Goal: Book appointment/travel/reservation

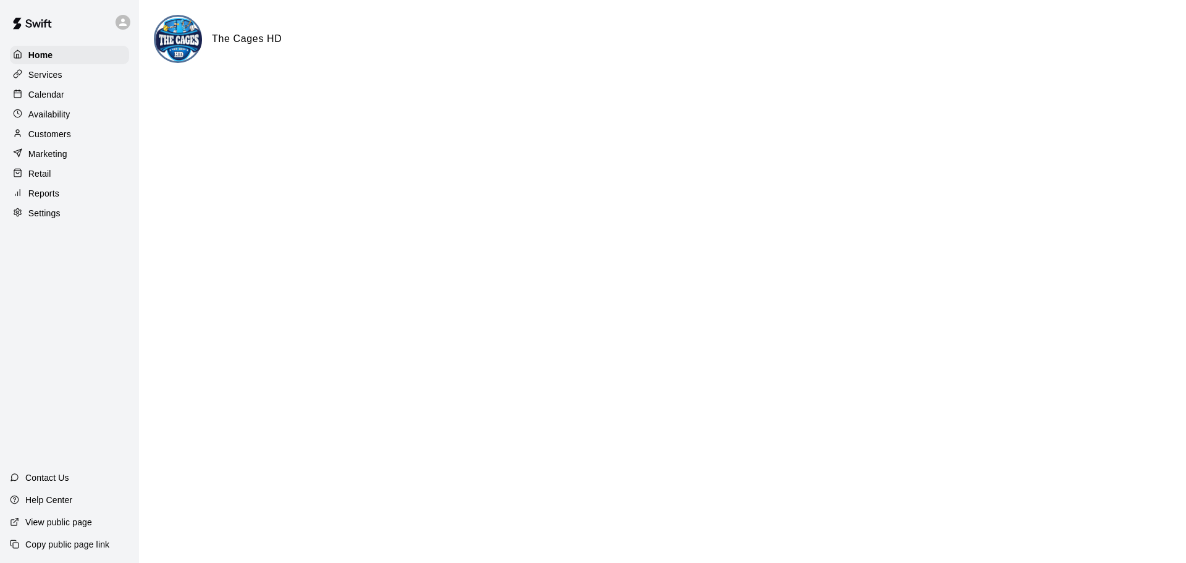
click at [42, 94] on p "Calendar" at bounding box center [46, 94] width 36 height 12
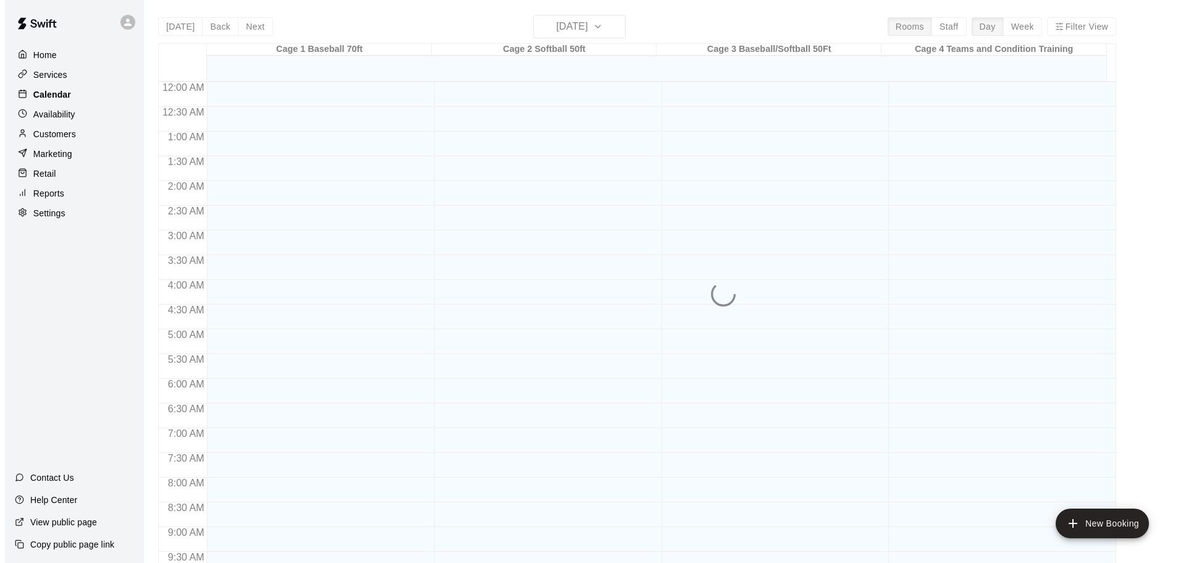
scroll to position [654, 0]
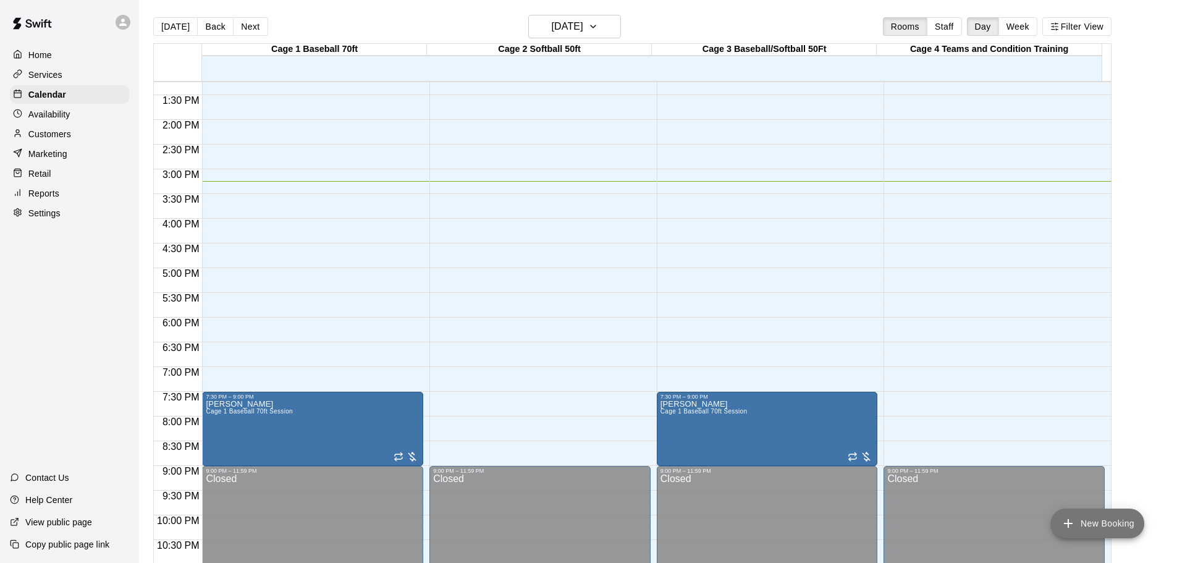
click at [1098, 519] on button "New Booking" at bounding box center [1097, 523] width 93 height 30
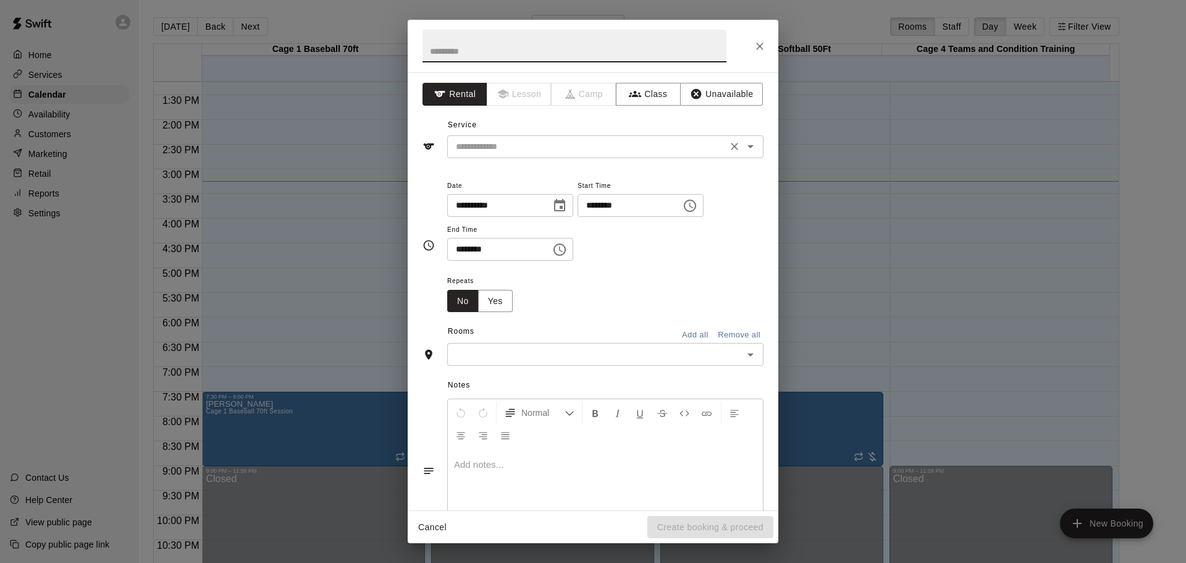
click at [743, 144] on icon "Open" at bounding box center [750, 146] width 15 height 15
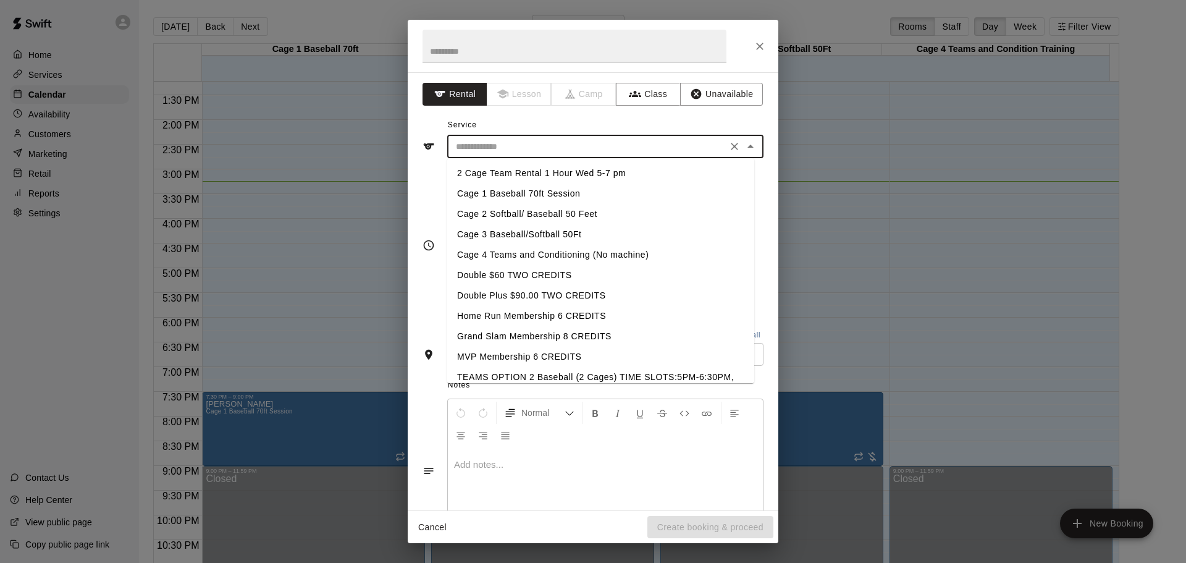
click at [538, 192] on li "Cage 1 Baseball 70ft Session" at bounding box center [600, 193] width 307 height 20
type input "**********"
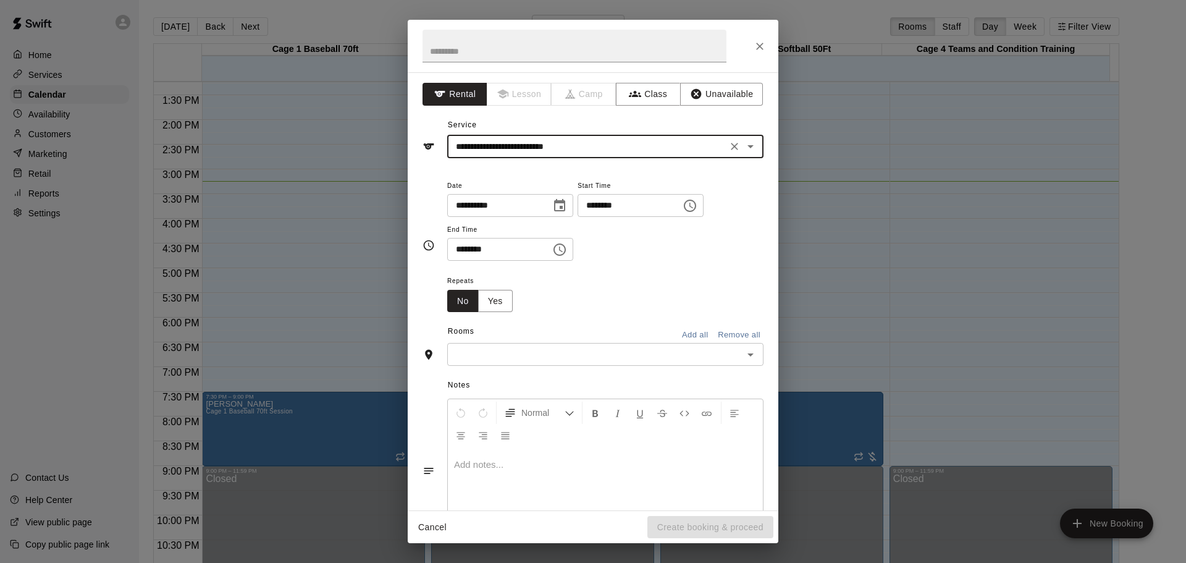
click at [696, 211] on icon "Choose time, selected time is 3:00 PM" at bounding box center [690, 206] width 12 height 12
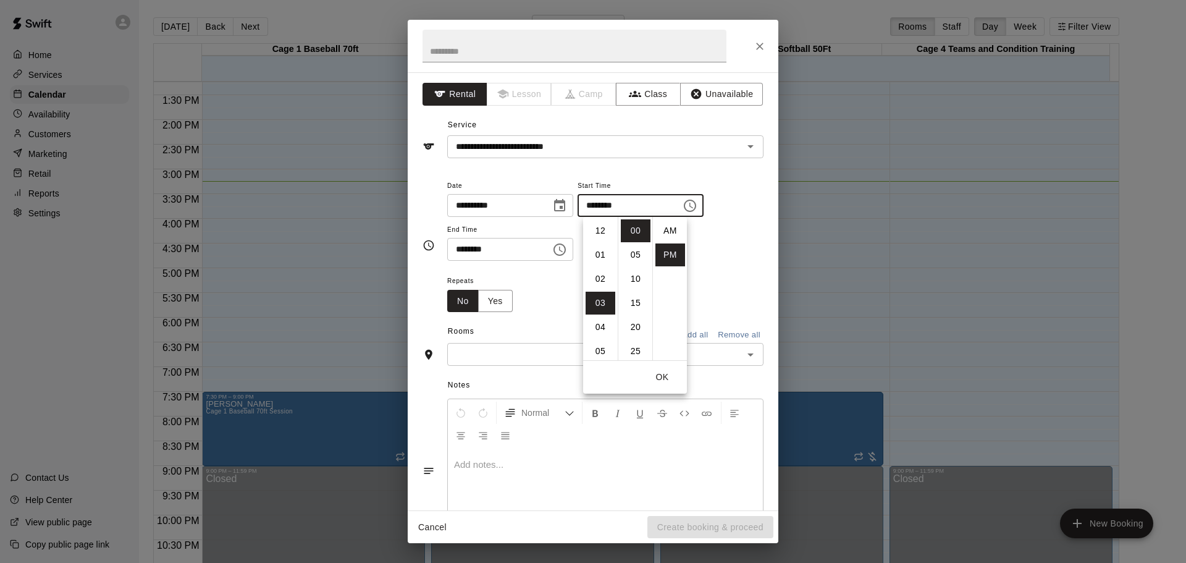
scroll to position [22, 0]
click at [597, 282] on li "05" at bounding box center [601, 279] width 30 height 23
click at [634, 310] on li "30" at bounding box center [636, 313] width 30 height 23
type input "********"
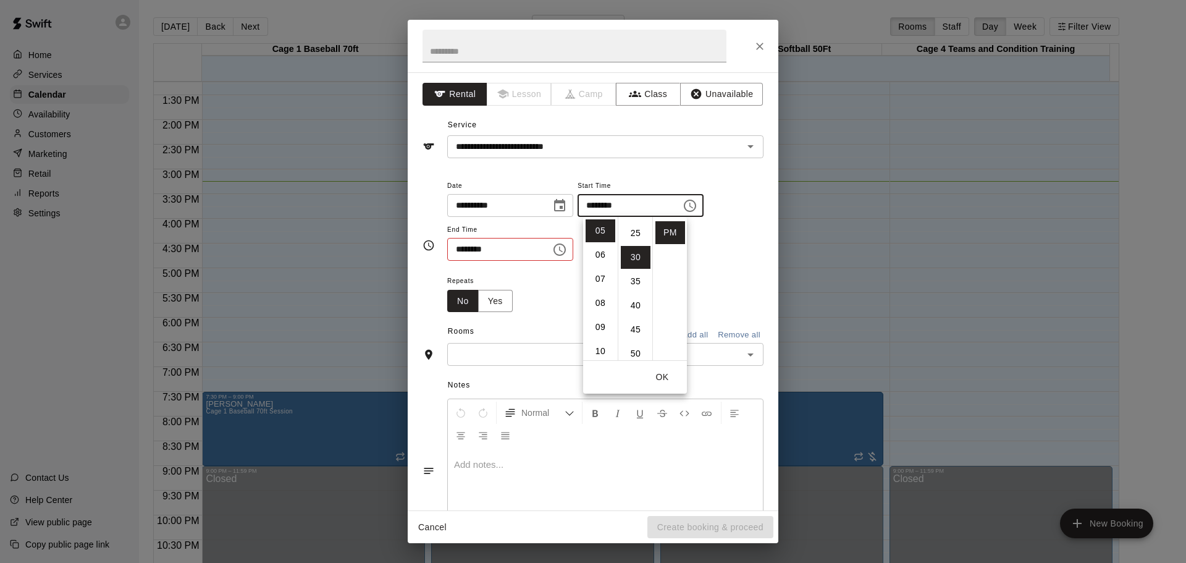
scroll to position [145, 0]
click at [667, 376] on button "OK" at bounding box center [663, 377] width 40 height 23
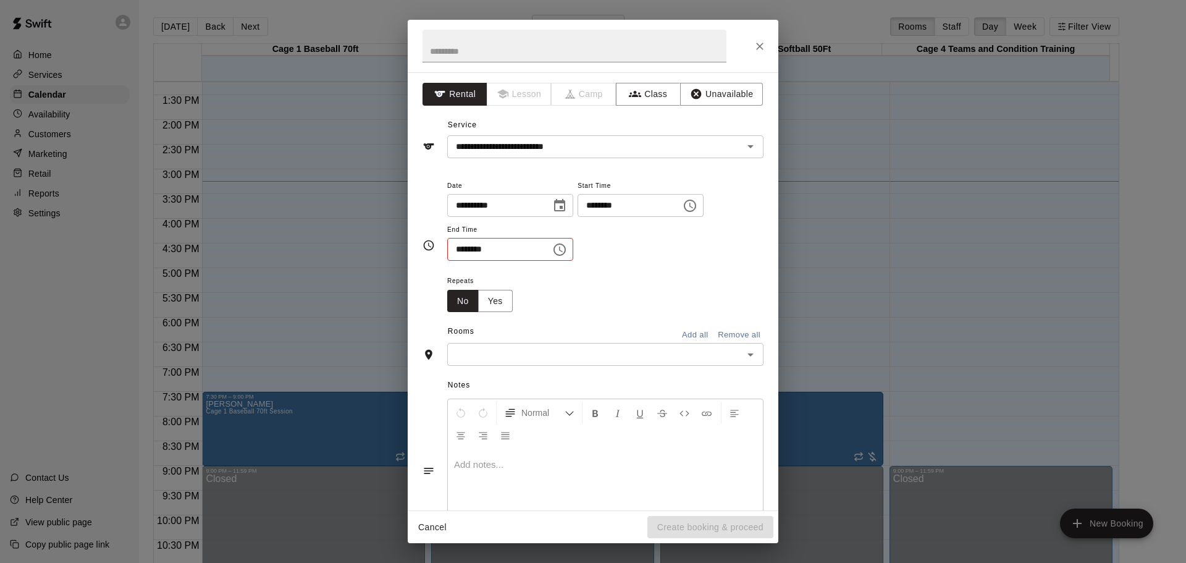
click at [566, 244] on icon "Choose time, selected time is 3:30 PM" at bounding box center [560, 249] width 12 height 12
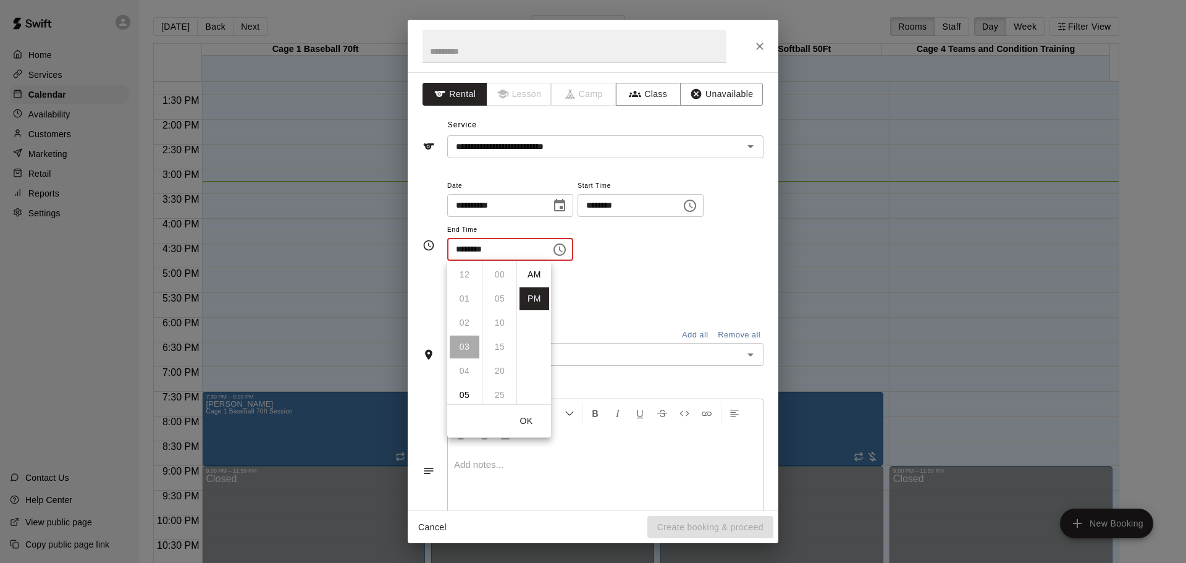
scroll to position [22, 0]
click at [467, 336] on li "06" at bounding box center [465, 346] width 30 height 23
type input "********"
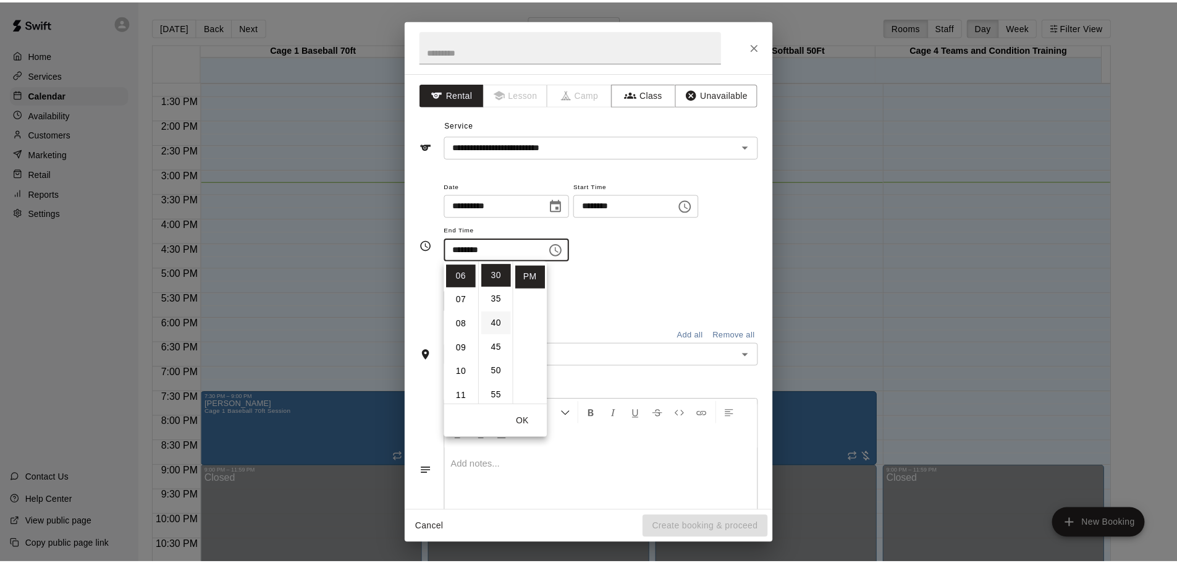
scroll to position [145, 0]
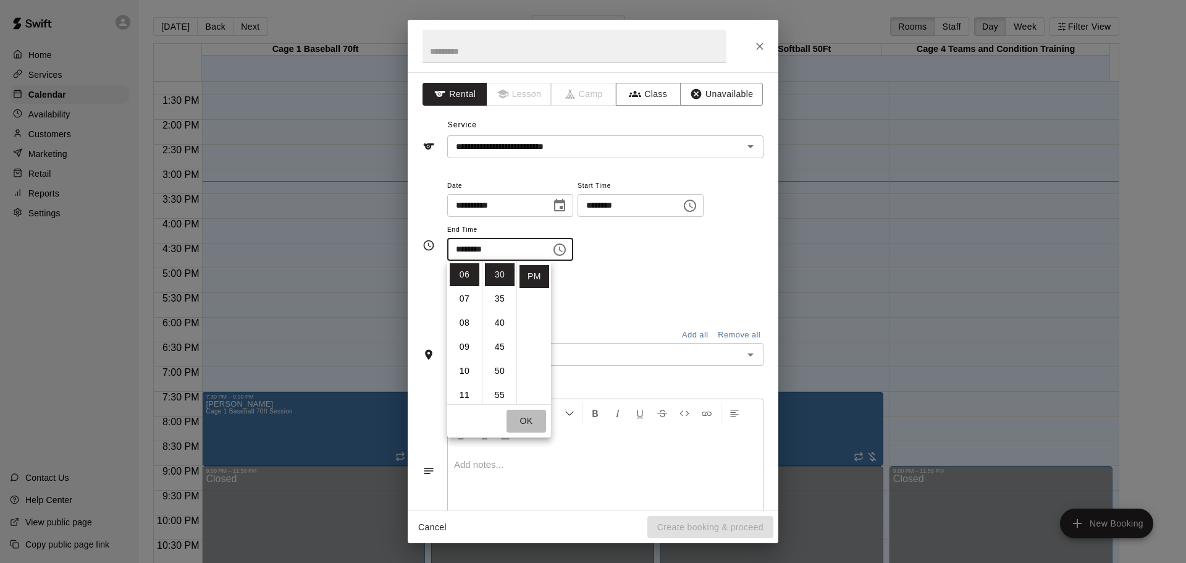
click at [526, 420] on button "OK" at bounding box center [527, 421] width 40 height 23
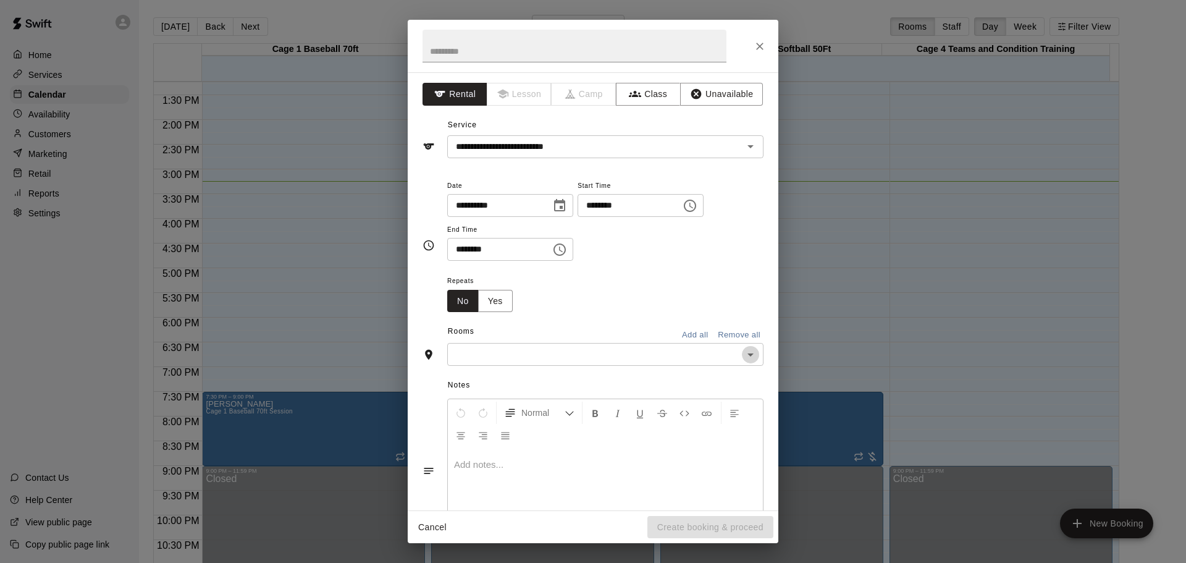
click at [743, 350] on icon "Open" at bounding box center [750, 354] width 15 height 15
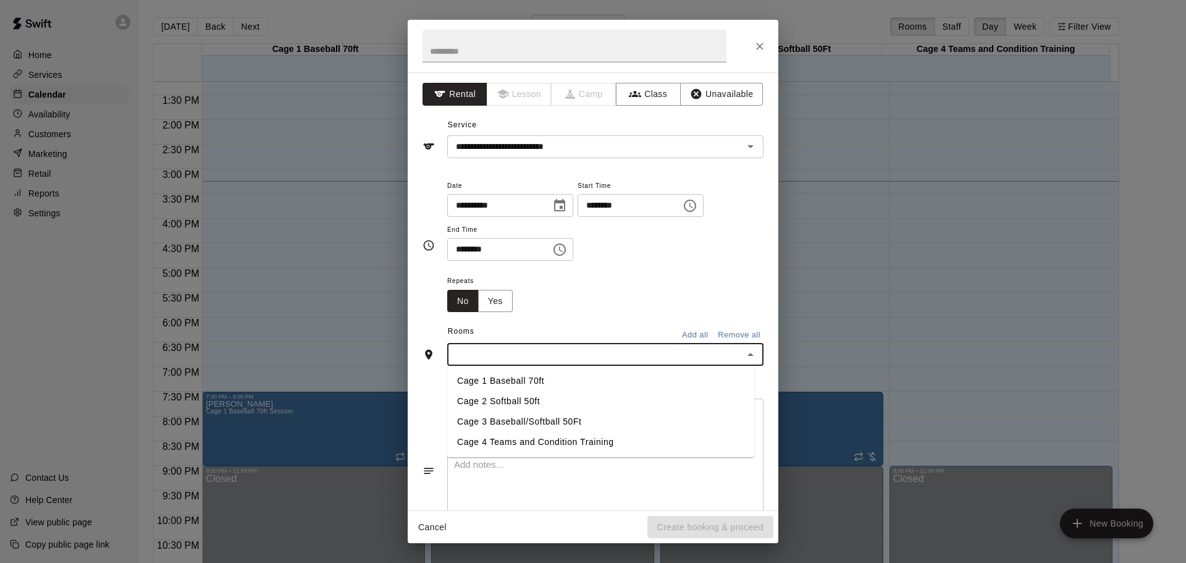
click at [496, 377] on li "Cage 1 Baseball 70ft" at bounding box center [600, 381] width 307 height 20
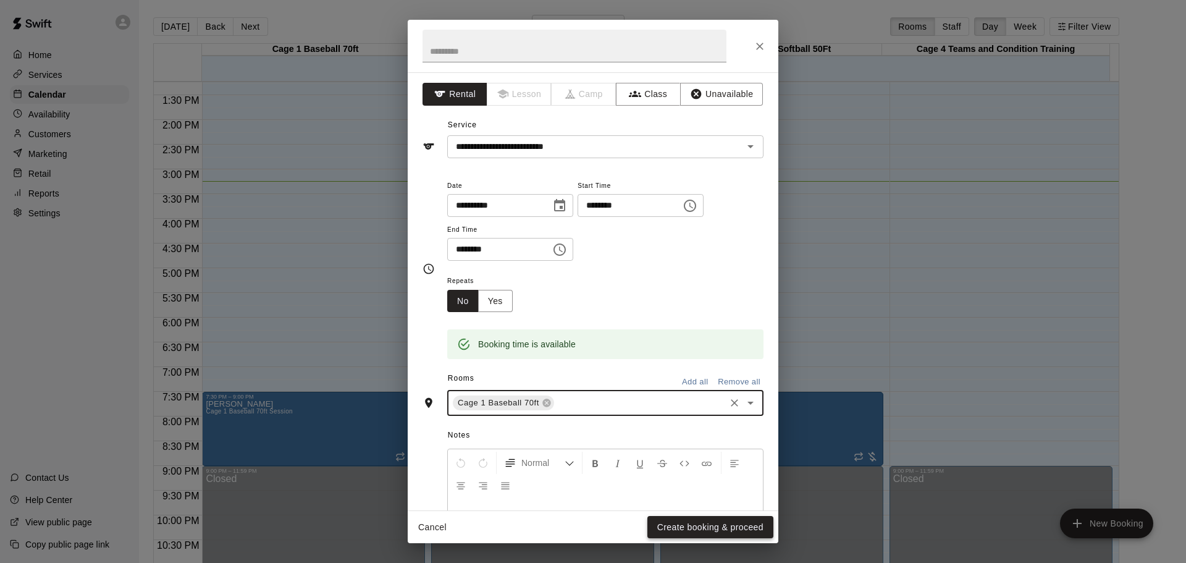
click at [685, 526] on button "Create booking & proceed" at bounding box center [710, 527] width 126 height 23
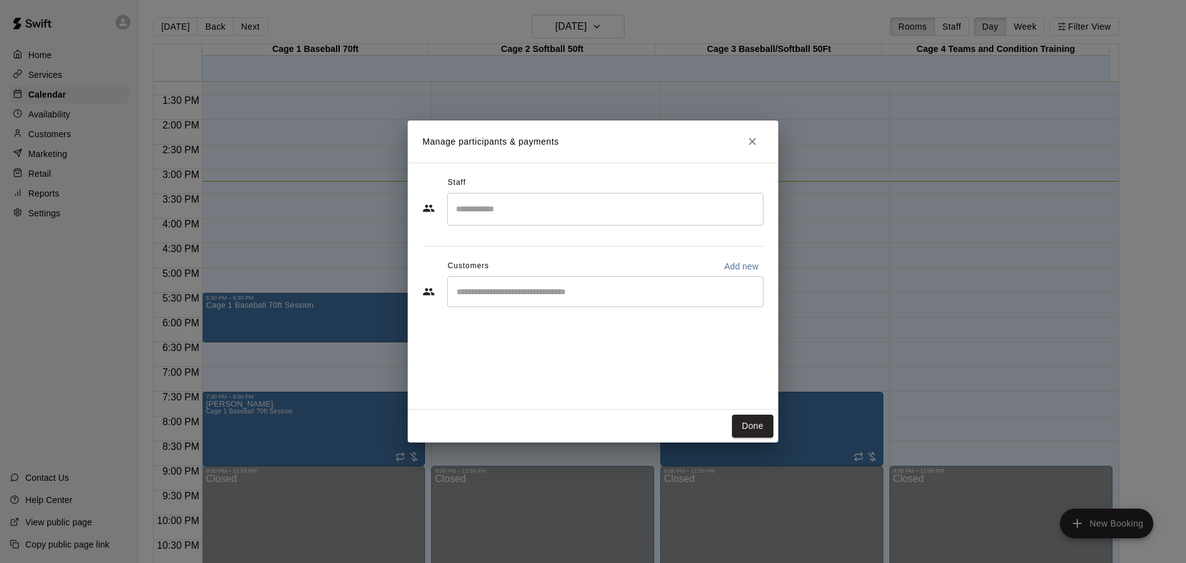
click at [550, 297] on input "Start typing to search customers..." at bounding box center [605, 291] width 305 height 12
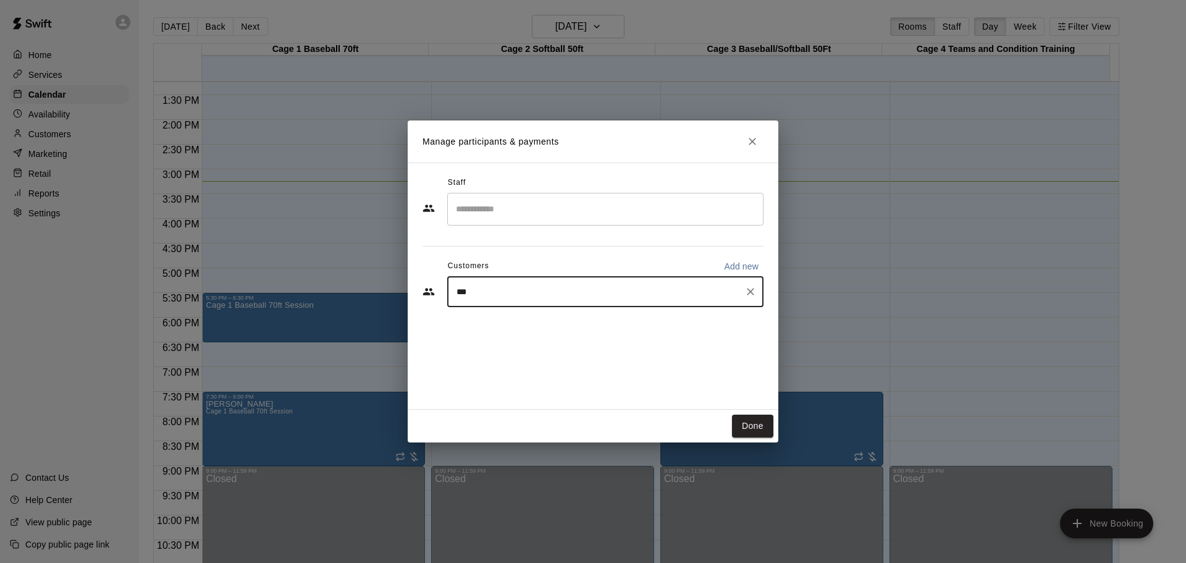
type input "**"
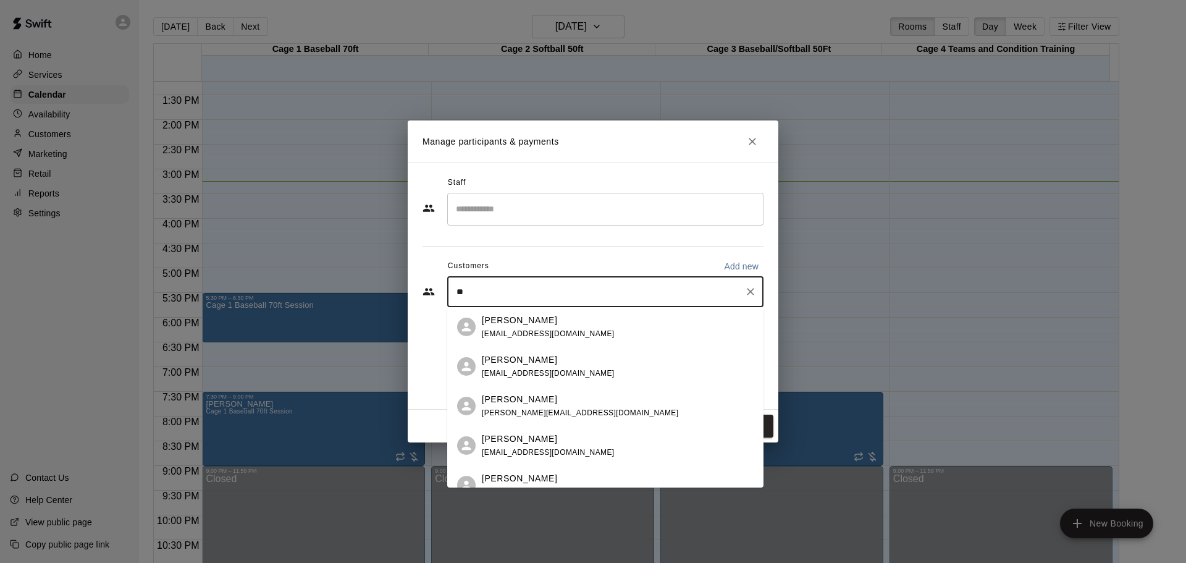
click at [542, 363] on p "[PERSON_NAME]" at bounding box center [519, 359] width 75 height 13
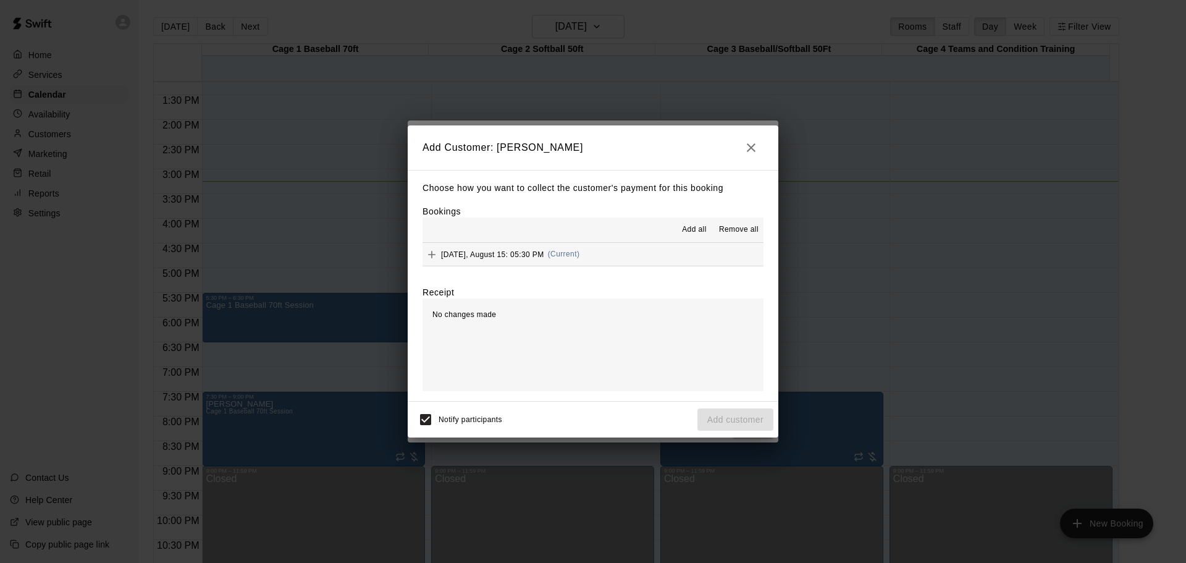
click at [696, 226] on span "Add all" at bounding box center [694, 230] width 25 height 12
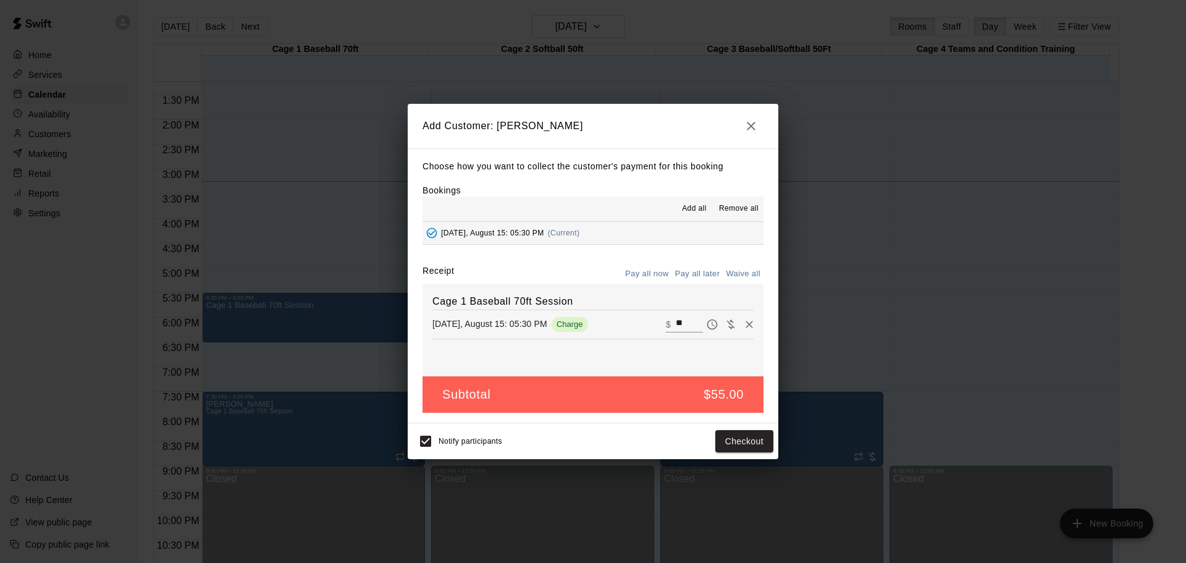
click at [704, 272] on button "Pay all later" at bounding box center [697, 273] width 51 height 19
click at [730, 436] on button "Add customer" at bounding box center [735, 441] width 76 height 23
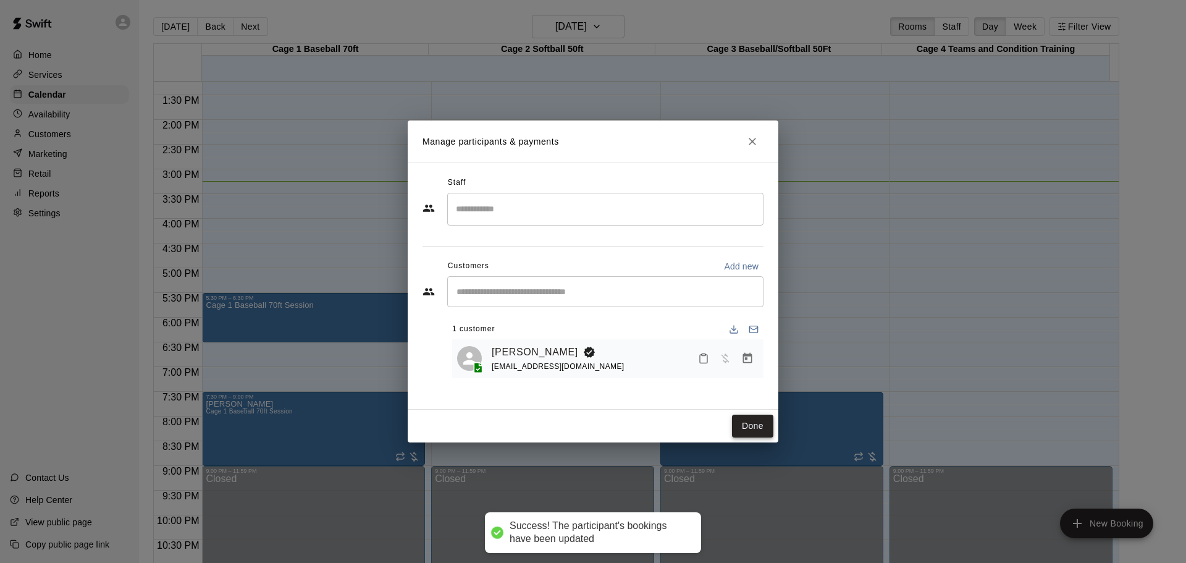
click at [762, 422] on button "Done" at bounding box center [752, 426] width 41 height 23
